Goal: Task Accomplishment & Management: Complete application form

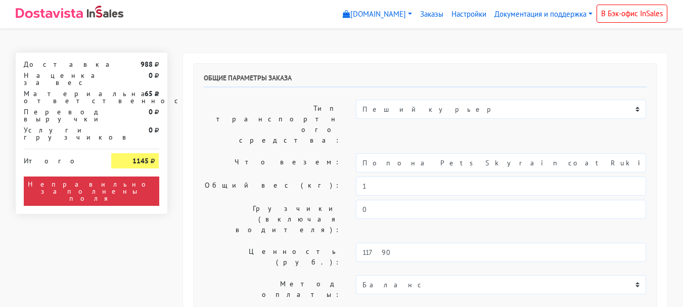
select select "11:00"
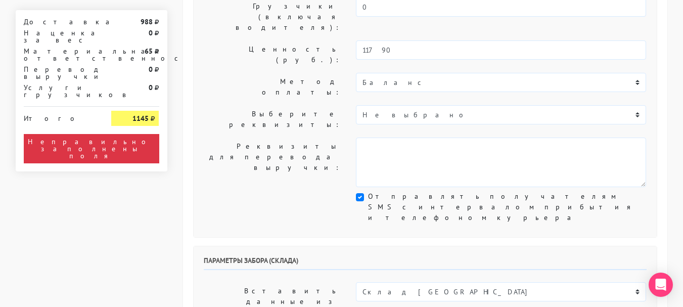
scroll to position [303, 0]
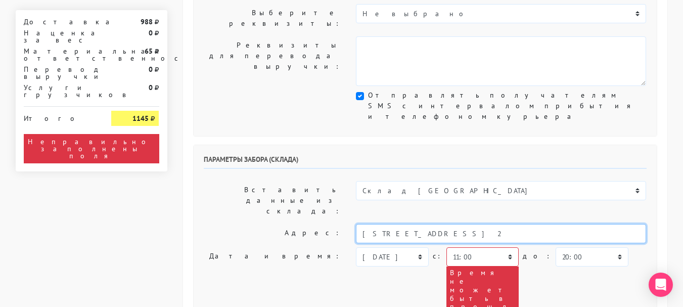
click at [459, 224] on input "[STREET_ADDRESS] 2" at bounding box center [501, 233] width 290 height 19
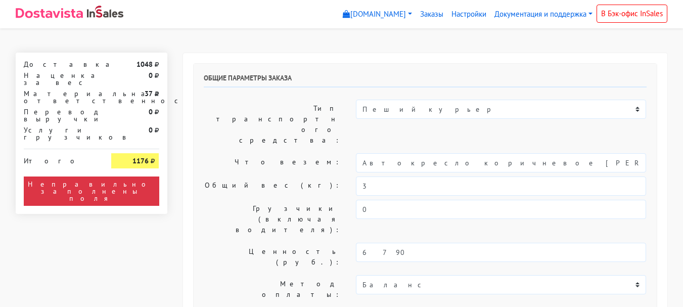
select select "11:00"
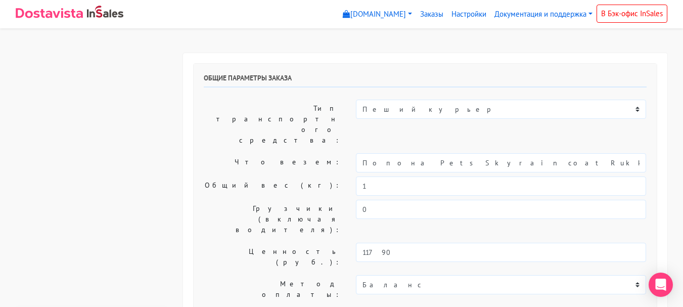
select select "11:00"
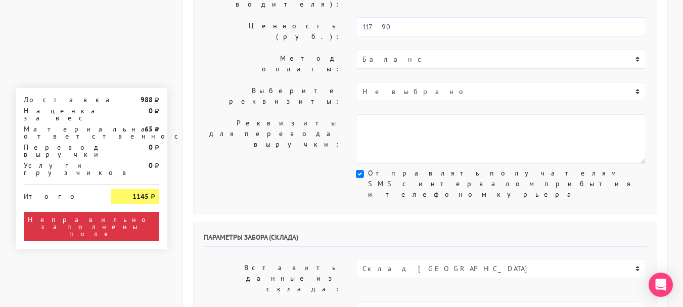
scroll to position [51, 0]
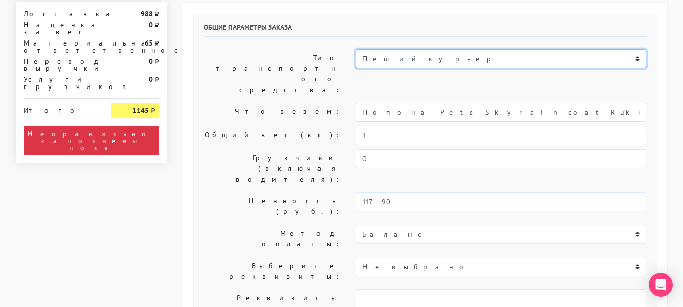
click at [409, 60] on select "Пеший курьер Легковой автомобиль Каблук (до 700 кг) Микроавтобус / портер (до […" at bounding box center [501, 58] width 290 height 19
select select "7"
click at [356, 49] on select "Пеший курьер Легковой автомобиль Каблук (до 700 кг) Микроавтобус / портер (до […" at bounding box center [501, 58] width 290 height 19
